Goal: Task Accomplishment & Management: Use online tool/utility

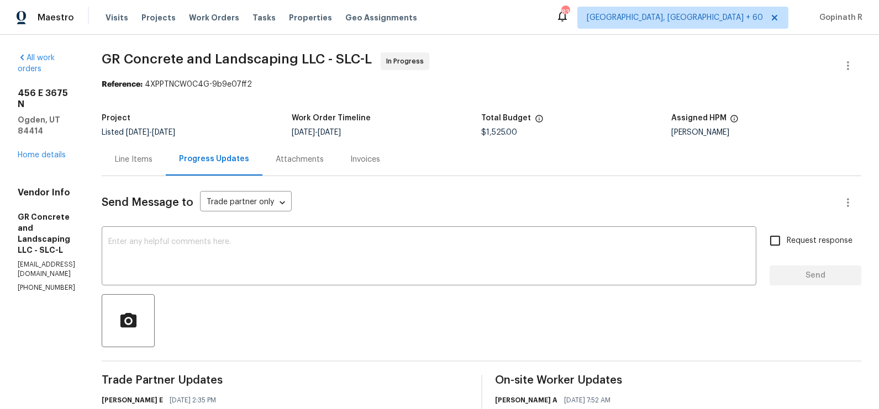
click at [152, 156] on div "Line Items" at bounding box center [134, 159] width 38 height 11
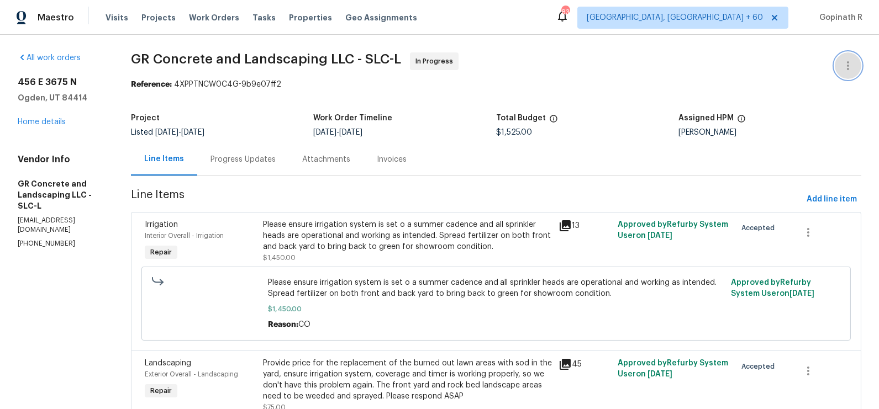
click at [856, 62] on button "button" at bounding box center [848, 65] width 27 height 27
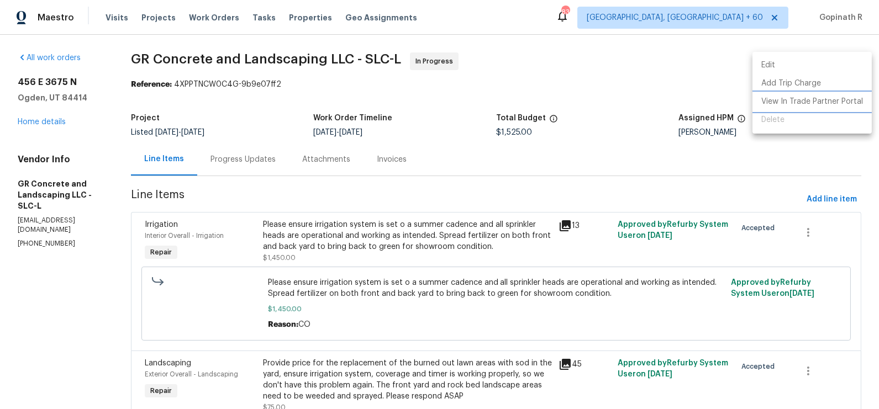
click at [794, 102] on li "View In Trade Partner Portal" at bounding box center [812, 102] width 119 height 18
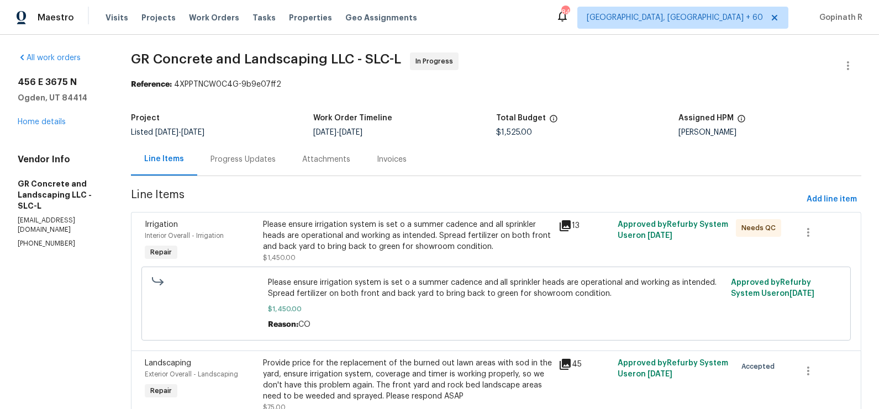
scroll to position [54, 0]
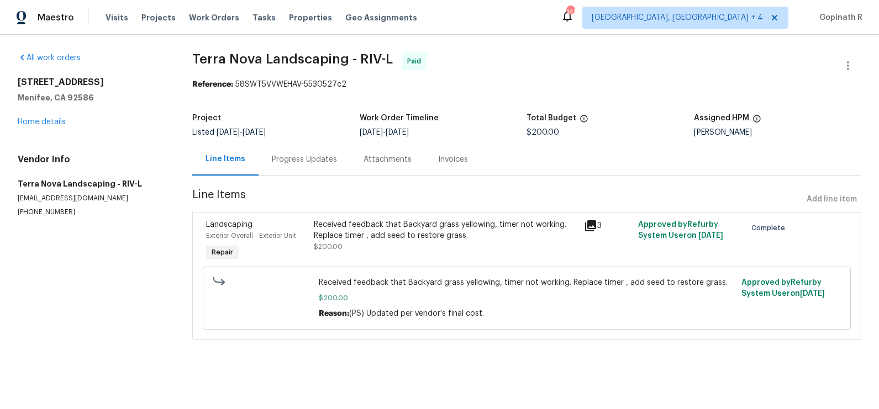
click at [260, 83] on div "Reference: 58SWT5VVWEHAV-5530527c2" at bounding box center [526, 84] width 669 height 11
copy div "58SWT5VVWEHAV"
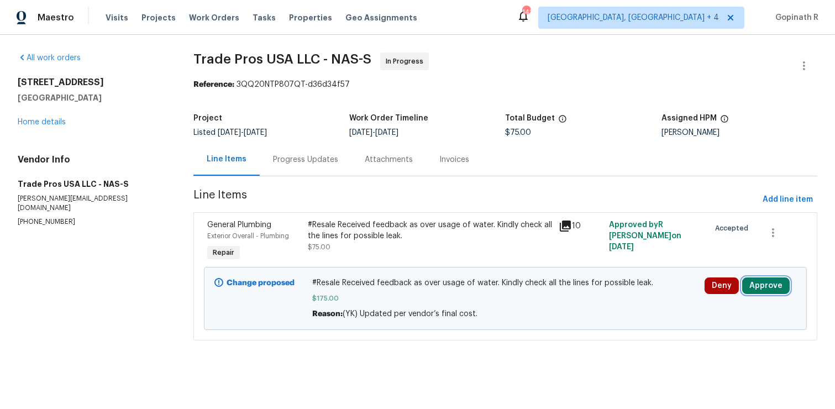
click at [776, 282] on button "Approve" at bounding box center [766, 285] width 48 height 17
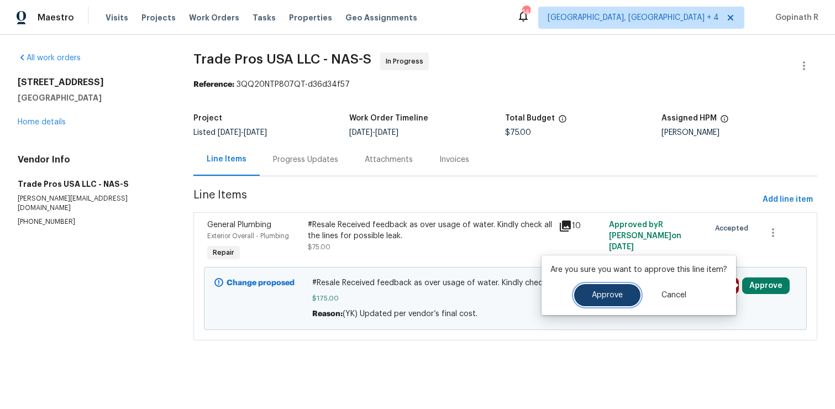
click at [620, 296] on button "Approve" at bounding box center [607, 295] width 66 height 22
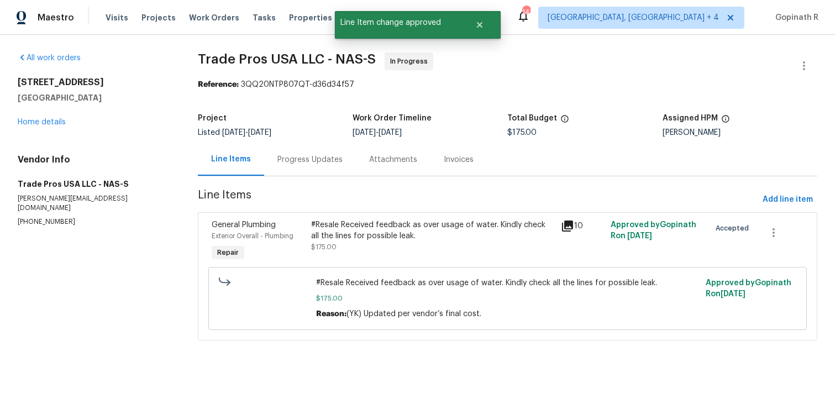
click at [273, 86] on div "Reference: 3QQ20NTP807QT-d36d34f57" at bounding box center [507, 84] width 619 height 11
copy div "3QQ20NTP807QT"
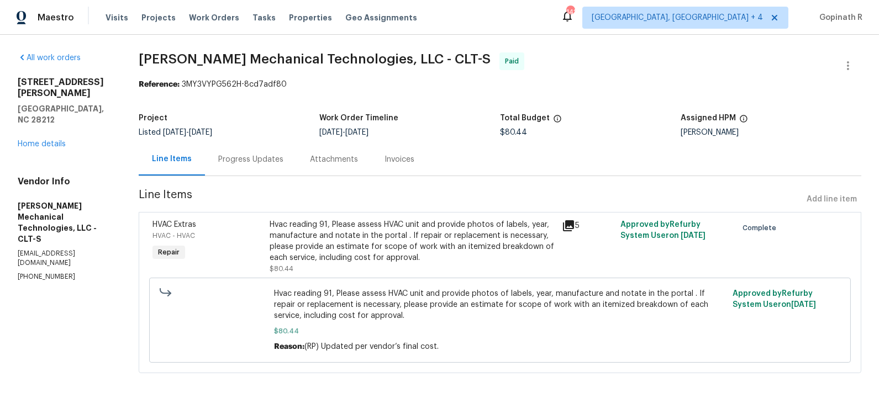
click at [221, 86] on div "Reference: 3MY3VYPG562H-8cd7adf80" at bounding box center [500, 84] width 723 height 11
copy div "3MY3VYPG562H"
